Goal: Task Accomplishment & Management: Use online tool/utility

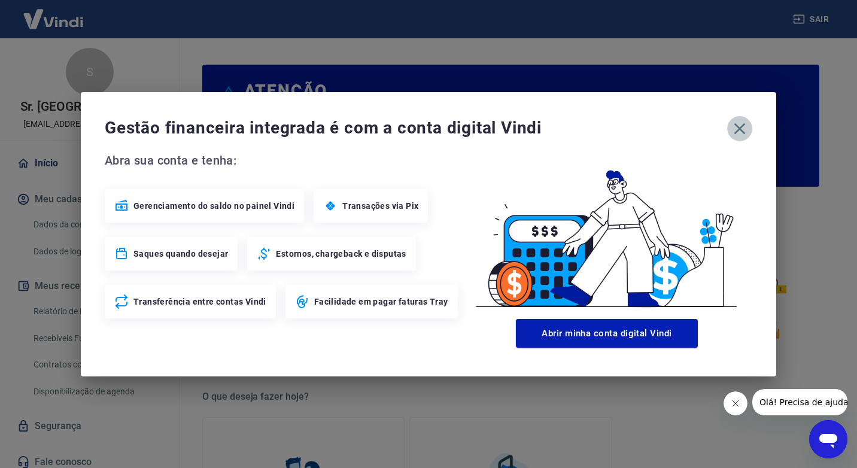
click at [736, 135] on icon "button" at bounding box center [739, 128] width 19 height 19
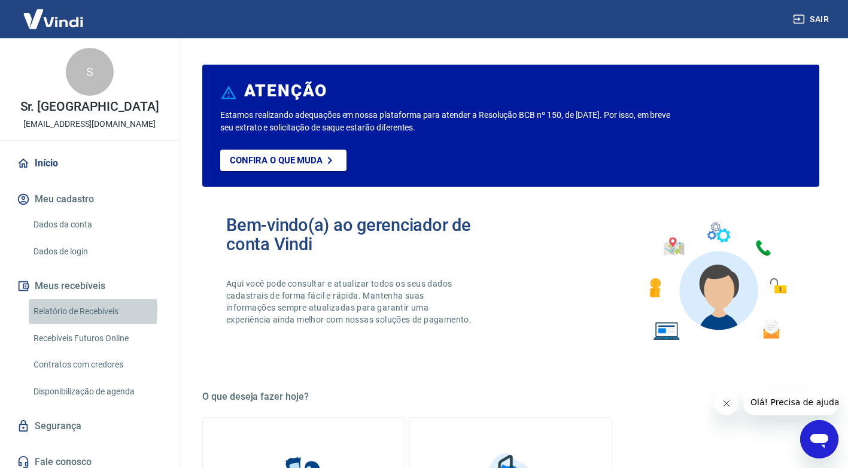
click at [74, 310] on link "Relatório de Recebíveis" at bounding box center [97, 311] width 136 height 25
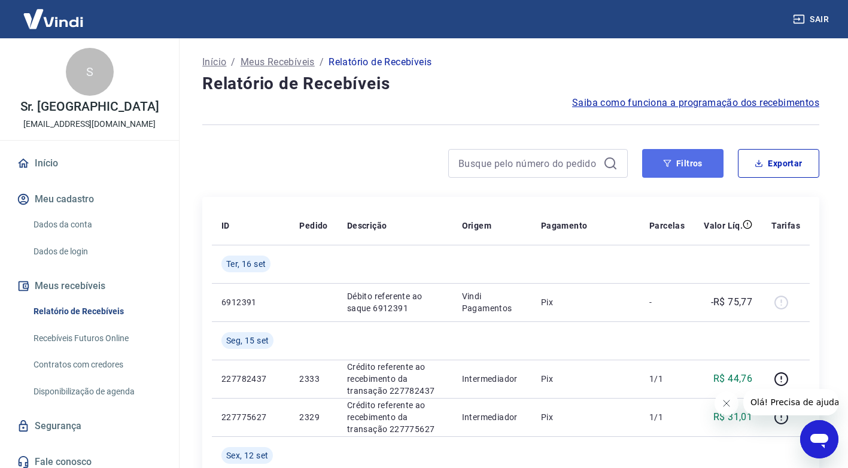
click at [678, 161] on button "Filtros" at bounding box center [682, 163] width 81 height 29
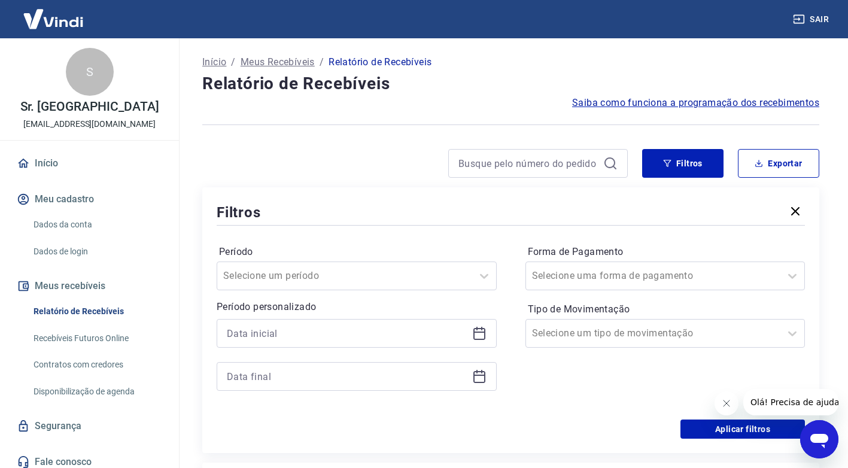
click at [478, 336] on icon at bounding box center [479, 333] width 14 height 14
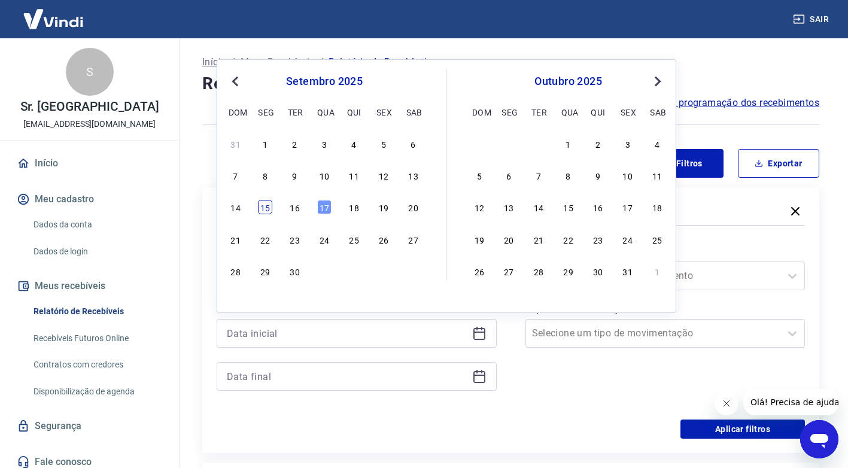
click at [268, 204] on div "15" at bounding box center [265, 207] width 14 height 14
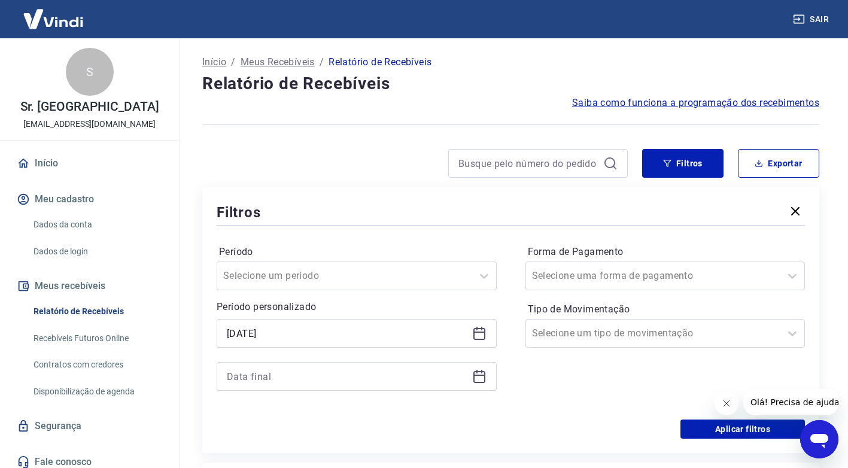
click at [483, 337] on icon at bounding box center [479, 333] width 14 height 14
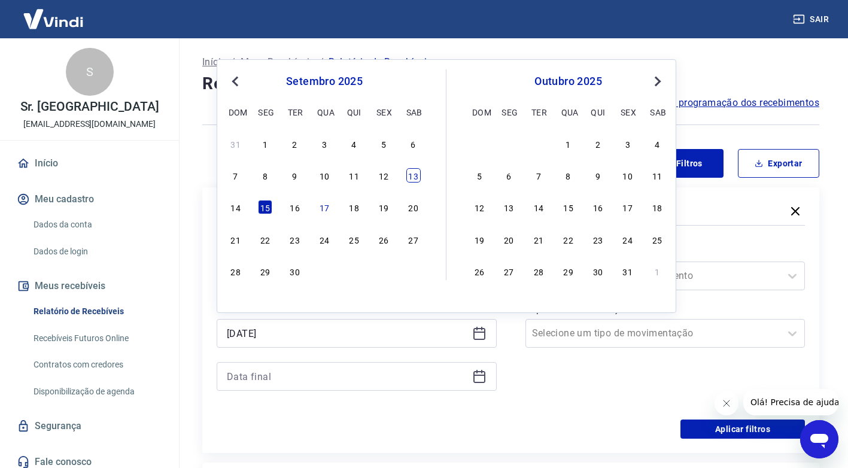
click at [410, 176] on div "13" at bounding box center [413, 175] width 14 height 14
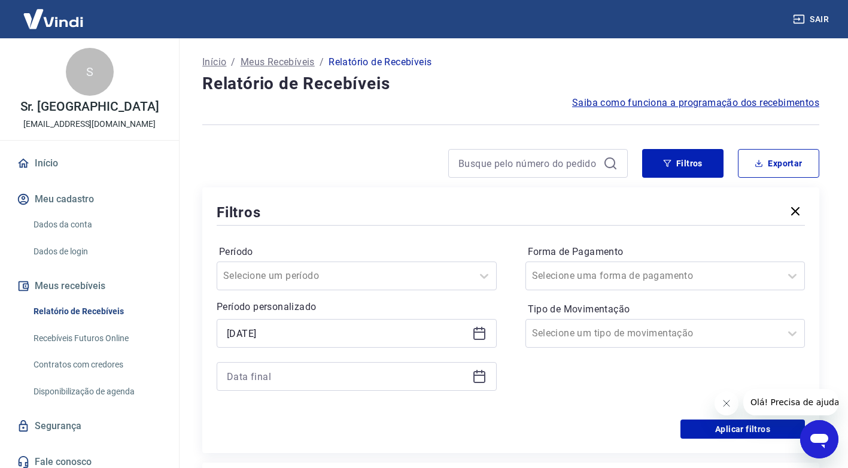
type input "13/09/2025"
click at [476, 326] on icon at bounding box center [479, 333] width 14 height 14
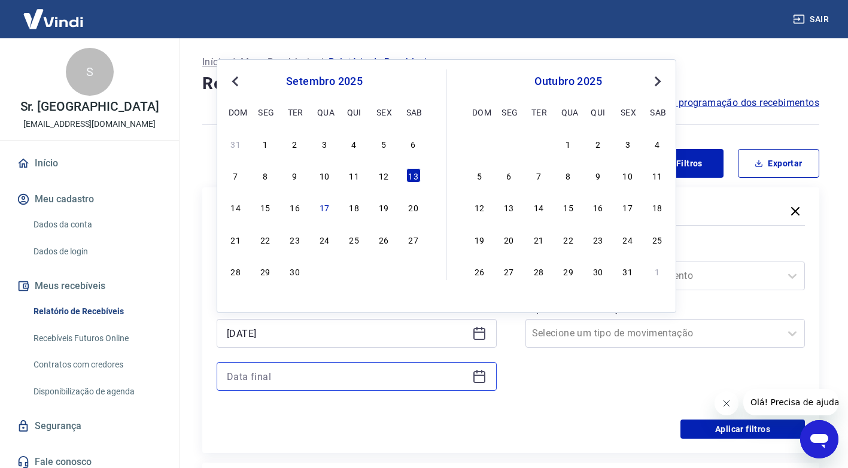
click at [432, 375] on input at bounding box center [347, 376] width 240 height 18
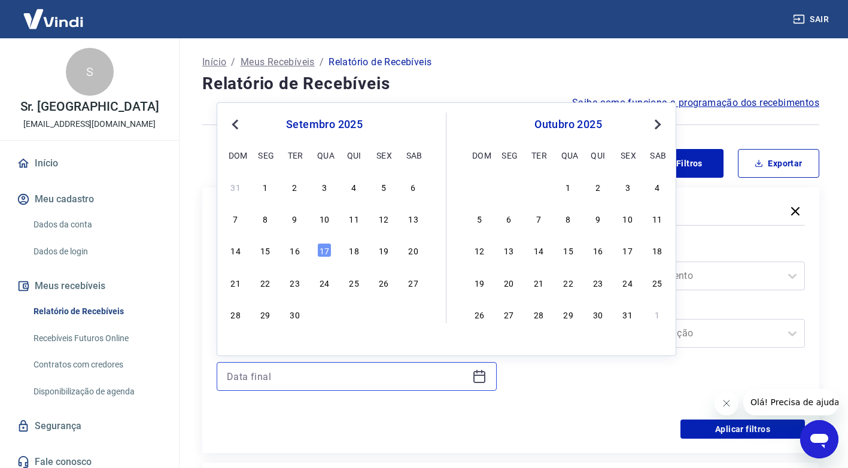
click at [438, 376] on input at bounding box center [347, 376] width 240 height 18
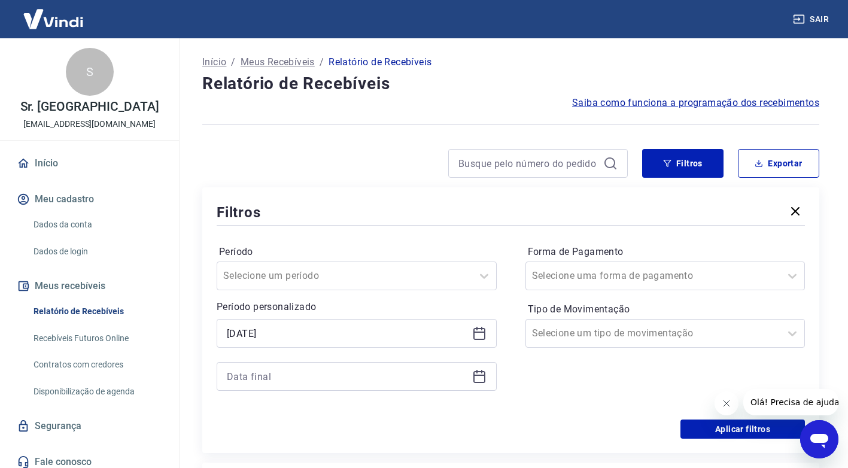
click at [473, 374] on icon at bounding box center [479, 377] width 12 height 12
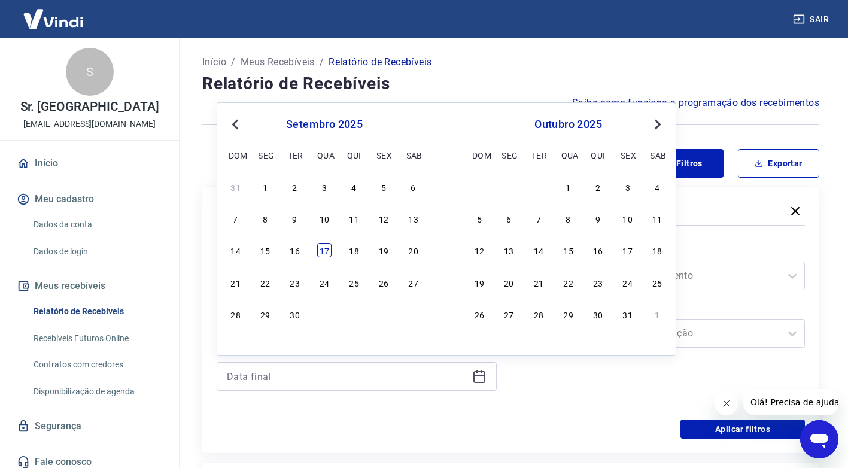
click at [322, 251] on div "17" at bounding box center [324, 250] width 14 height 14
type input "17/09/2025"
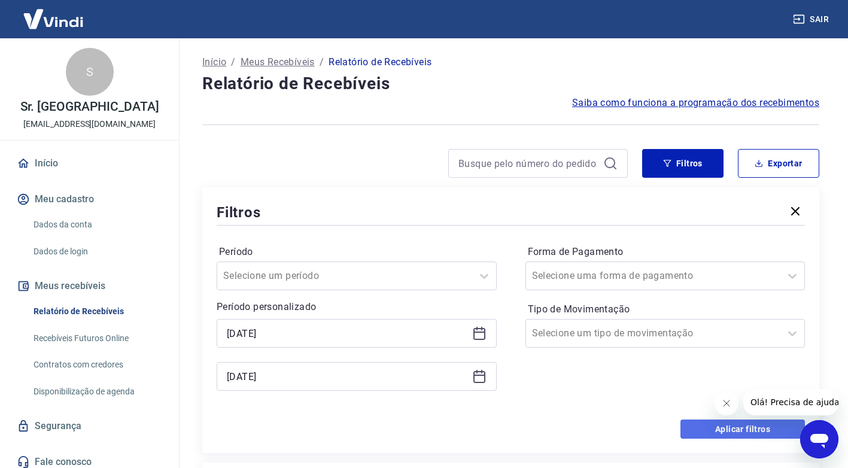
click at [719, 429] on button "Aplicar filtros" at bounding box center [742, 428] width 124 height 19
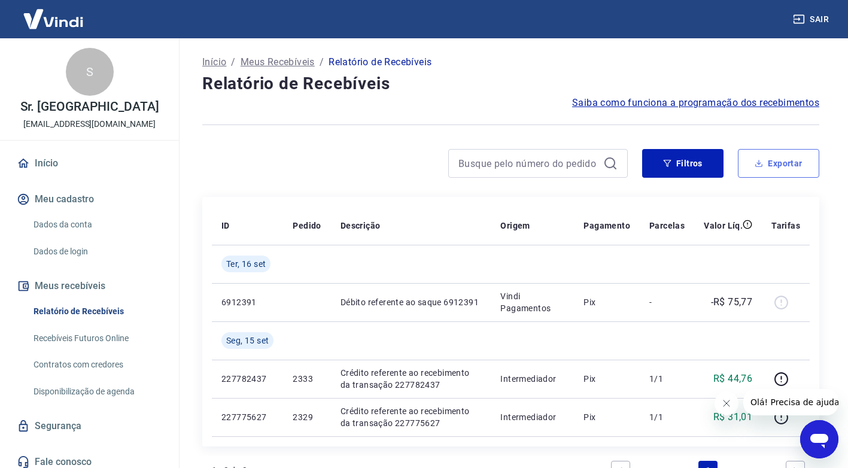
click at [763, 166] on button "Exportar" at bounding box center [778, 163] width 81 height 29
type input "13/09/2025"
type input "17/09/2025"
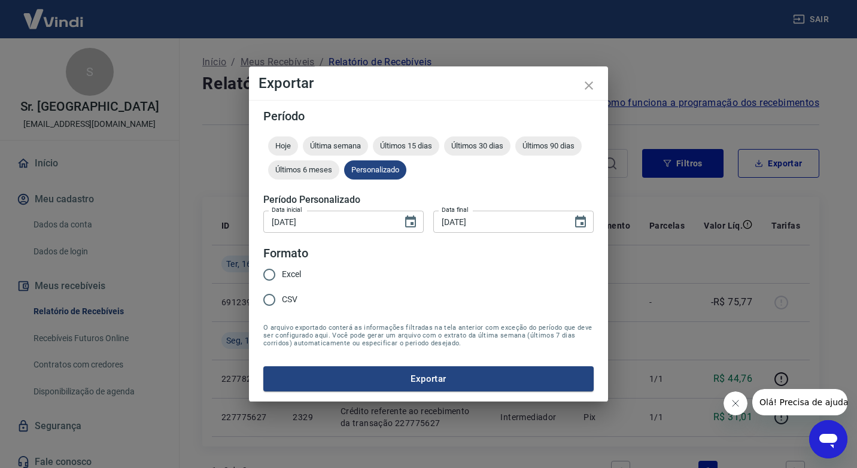
click at [264, 298] on input "CSV" at bounding box center [269, 299] width 25 height 25
radio input "true"
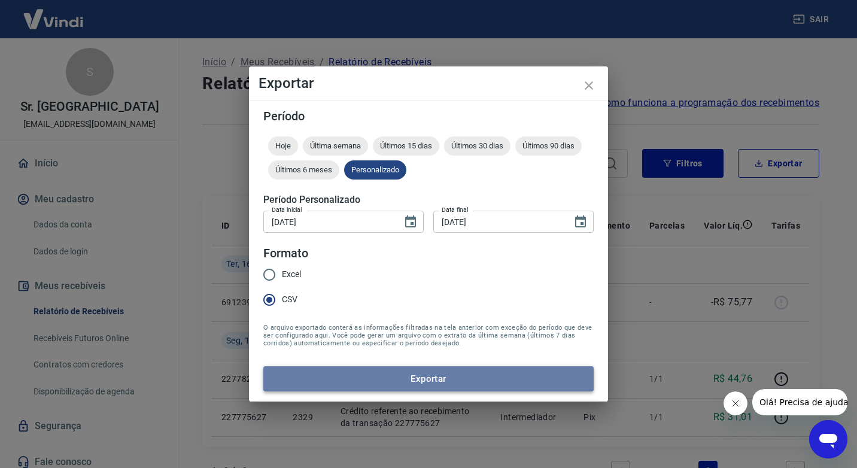
click at [366, 376] on button "Exportar" at bounding box center [428, 378] width 330 height 25
